Goal: Transaction & Acquisition: Obtain resource

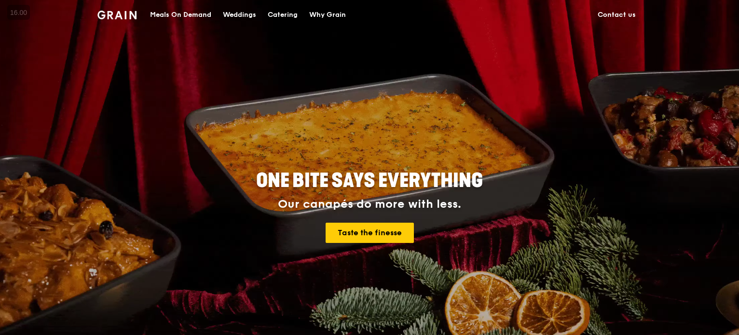
click at [286, 17] on div "Catering" at bounding box center [283, 14] width 30 height 29
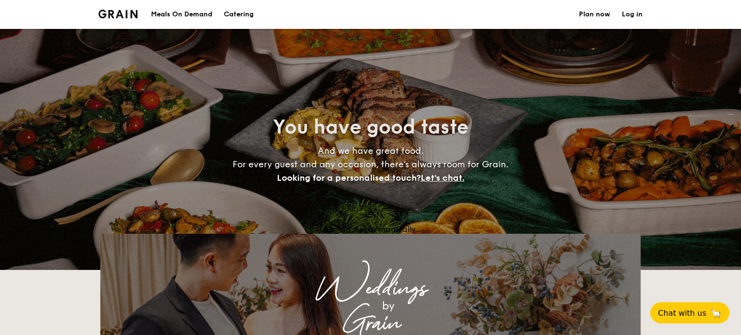
select select
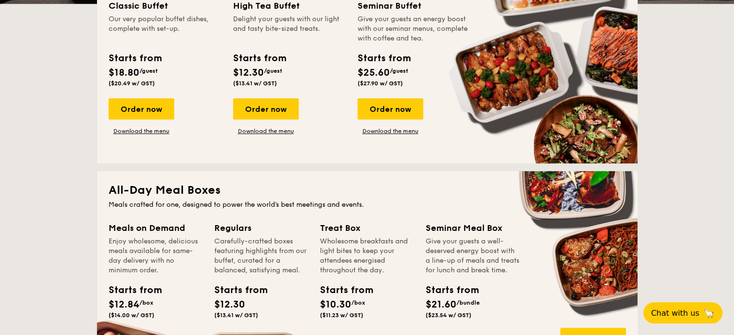
scroll to position [267, 0]
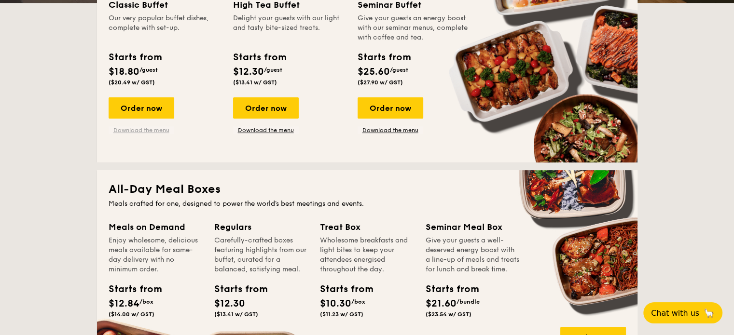
click at [150, 129] on link "Download the menu" at bounding box center [142, 130] width 66 height 8
